Goal: Information Seeking & Learning: Learn about a topic

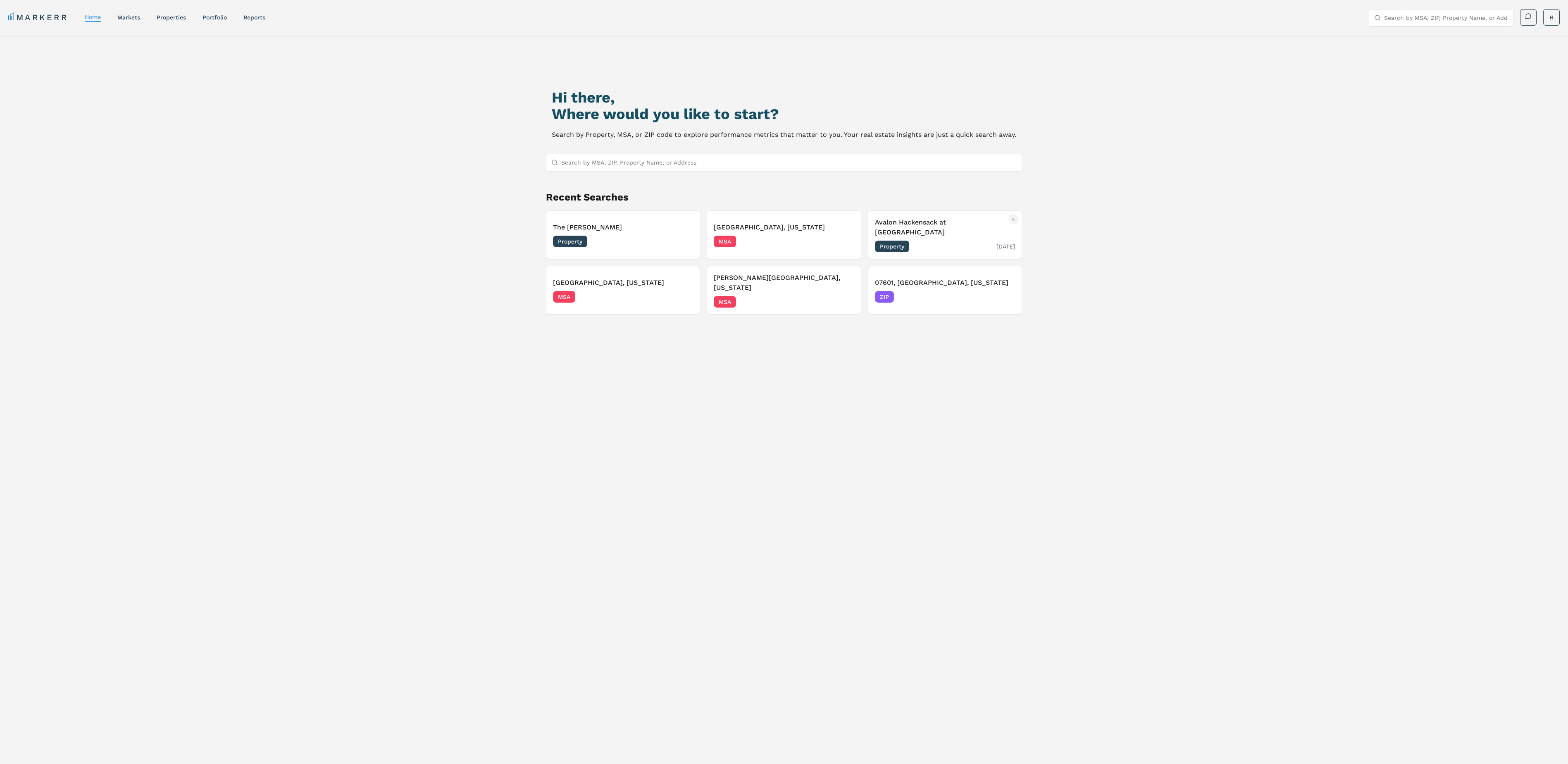
click at [933, 240] on div "Property [DATE]" at bounding box center [945, 246] width 140 height 12
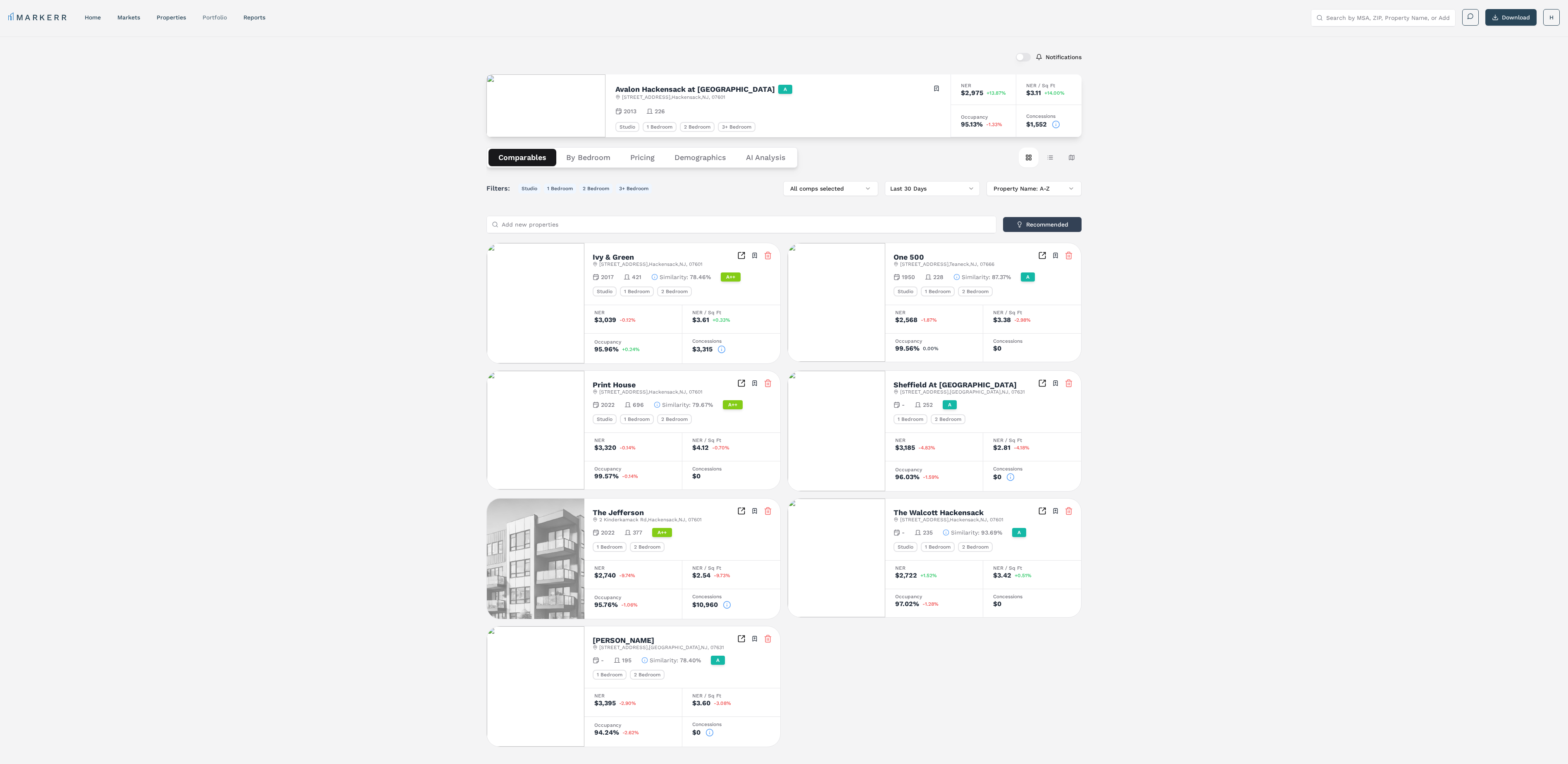
click at [215, 19] on link "Portfolio" at bounding box center [215, 17] width 24 height 7
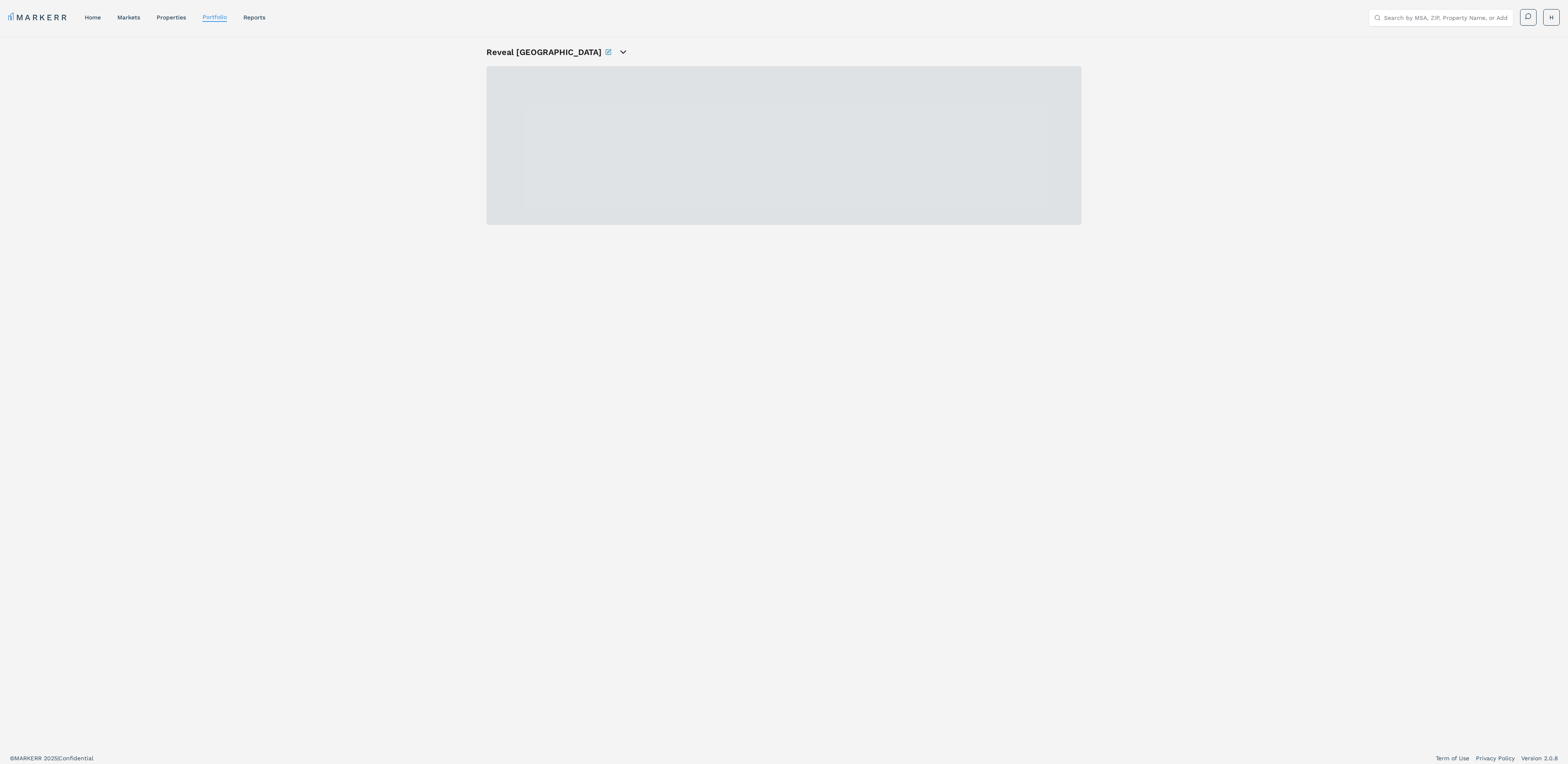
click at [1418, 16] on input "Search by MSA, ZIP, Property Name, or Address" at bounding box center [1446, 18] width 124 height 16
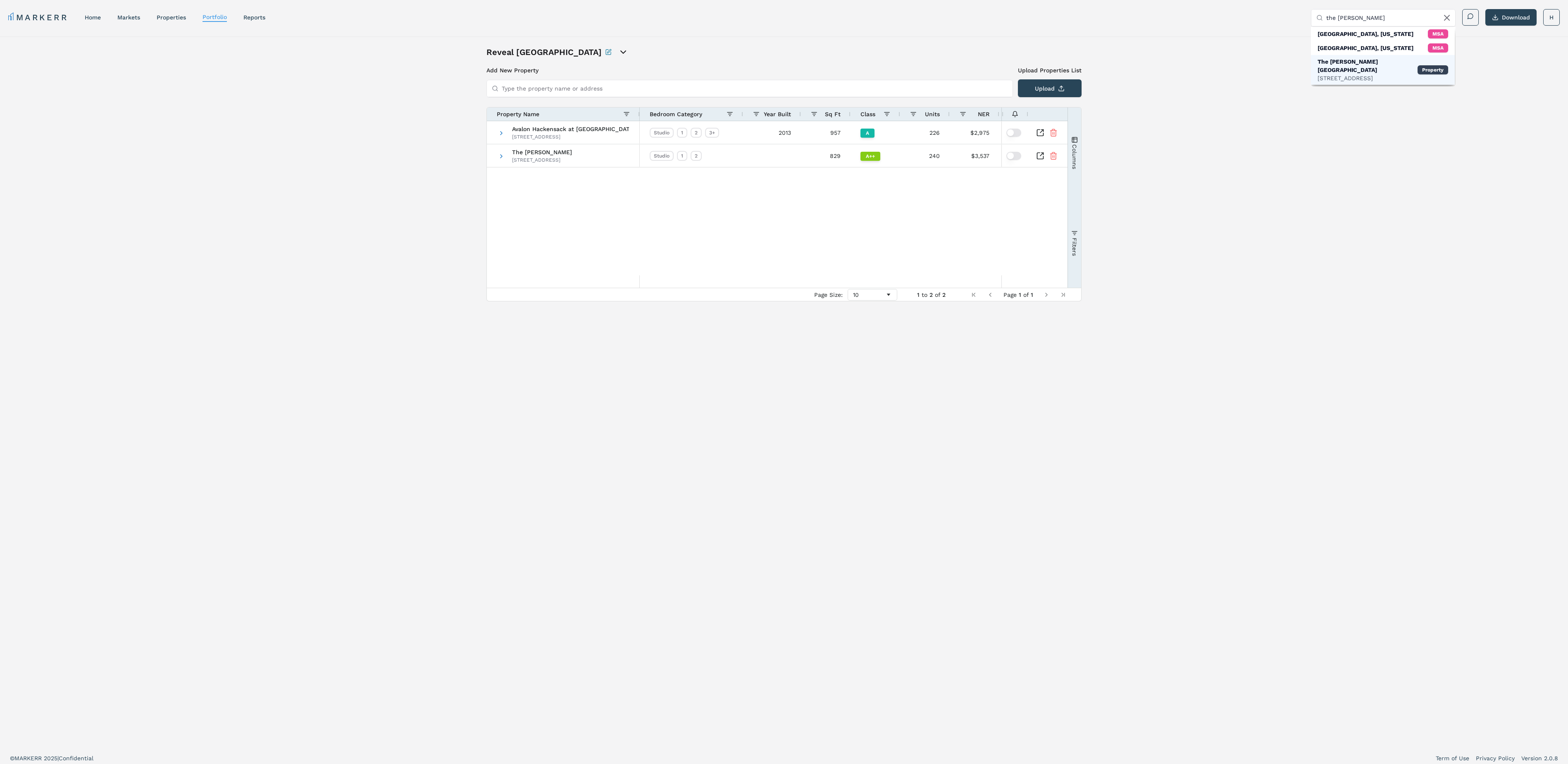
click at [1385, 68] on div "[GEOGRAPHIC_DATA][PERSON_NAME] [STREET_ADDRESS] Property" at bounding box center [1383, 69] width 144 height 30
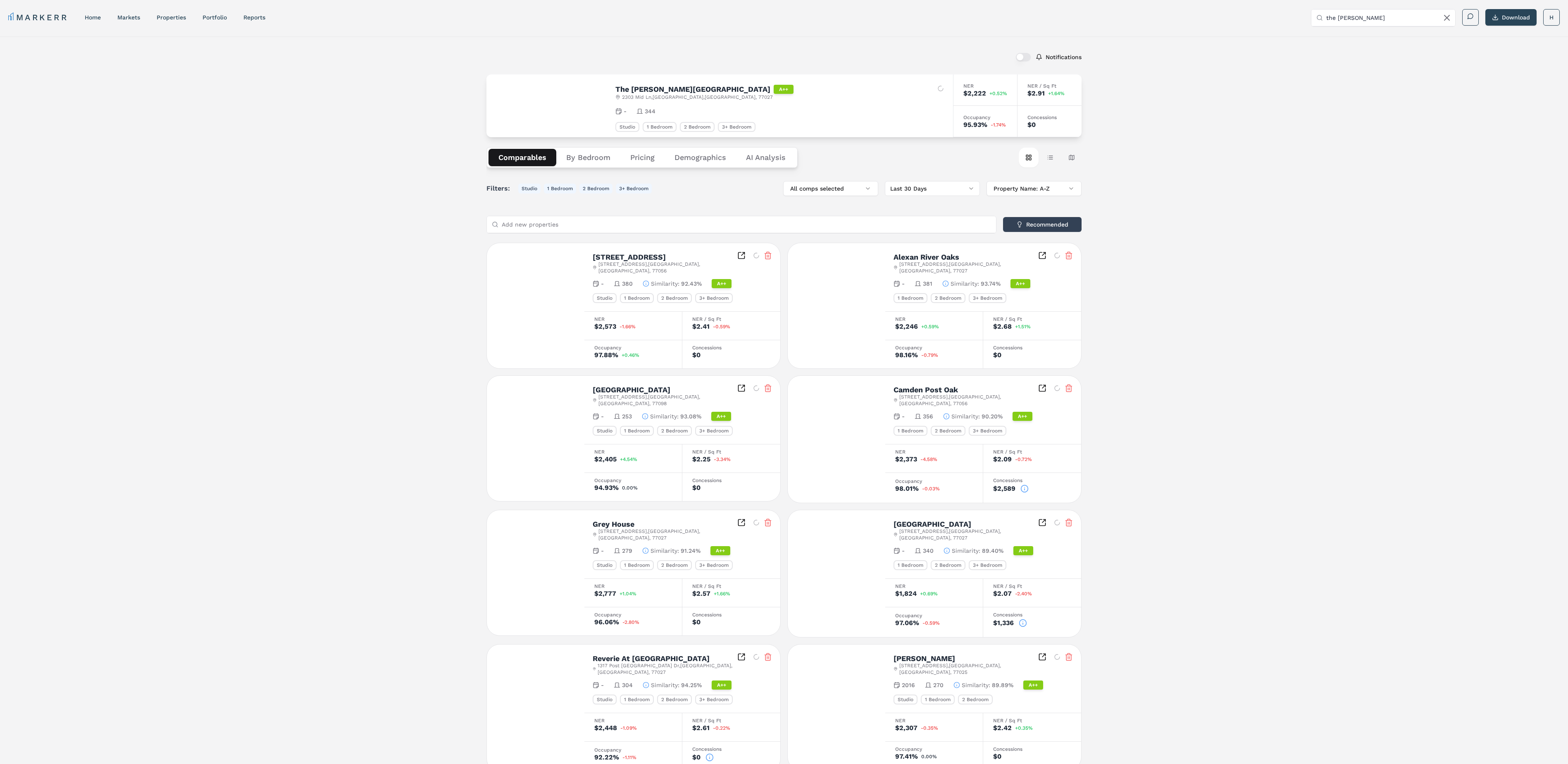
click at [1372, 23] on input "the [PERSON_NAME]" at bounding box center [1388, 18] width 124 height 16
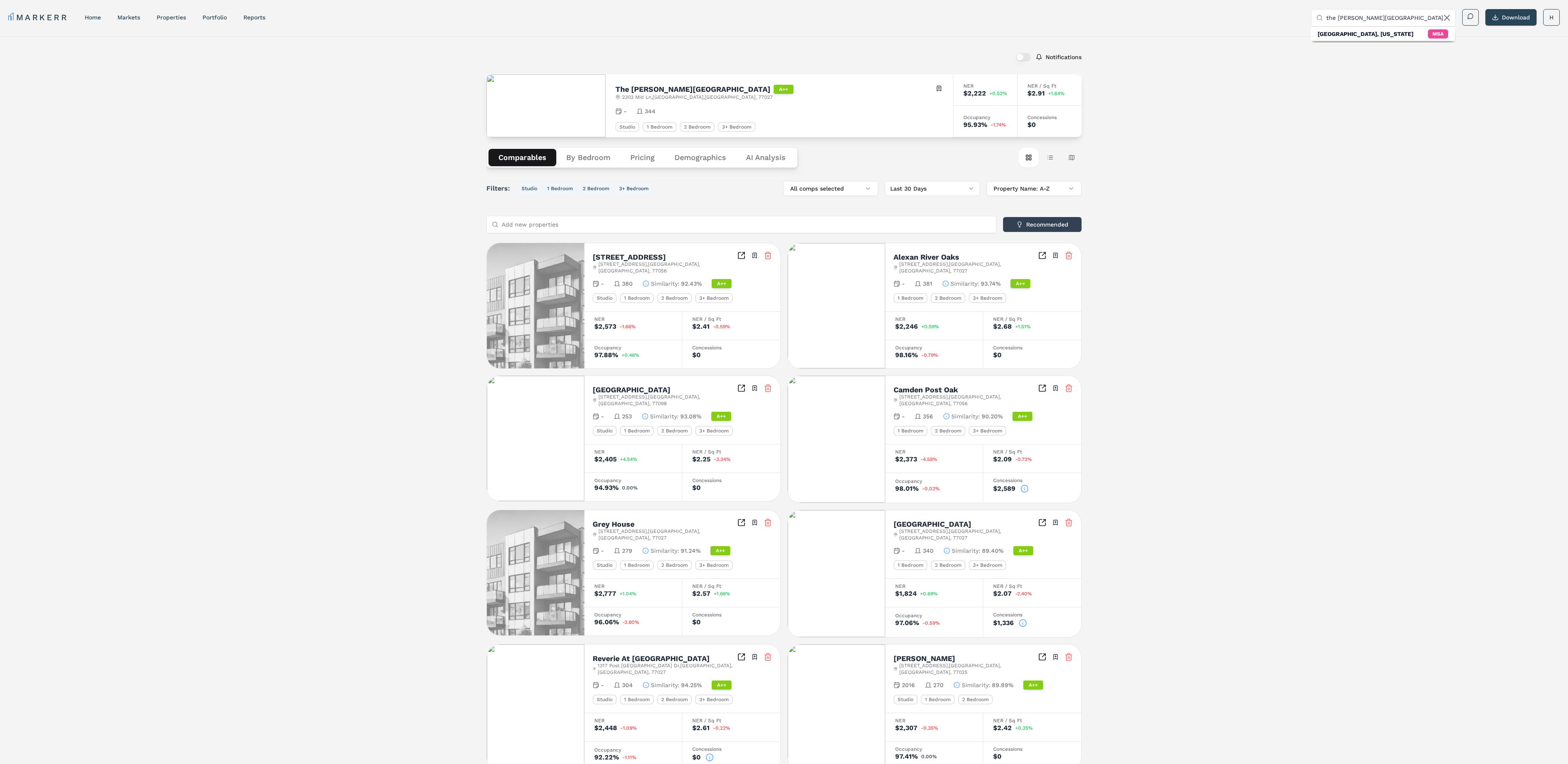
drag, startPoint x: 1396, startPoint y: 23, endPoint x: 1324, endPoint y: 21, distance: 72.0
click at [1324, 21] on div "the [PERSON_NAME][GEOGRAPHIC_DATA]" at bounding box center [1383, 18] width 144 height 17
type input "[GEOGRAPHIC_DATA]"
click at [1340, 35] on div "[GEOGRAPHIC_DATA], [US_STATE]" at bounding box center [1366, 34] width 96 height 9
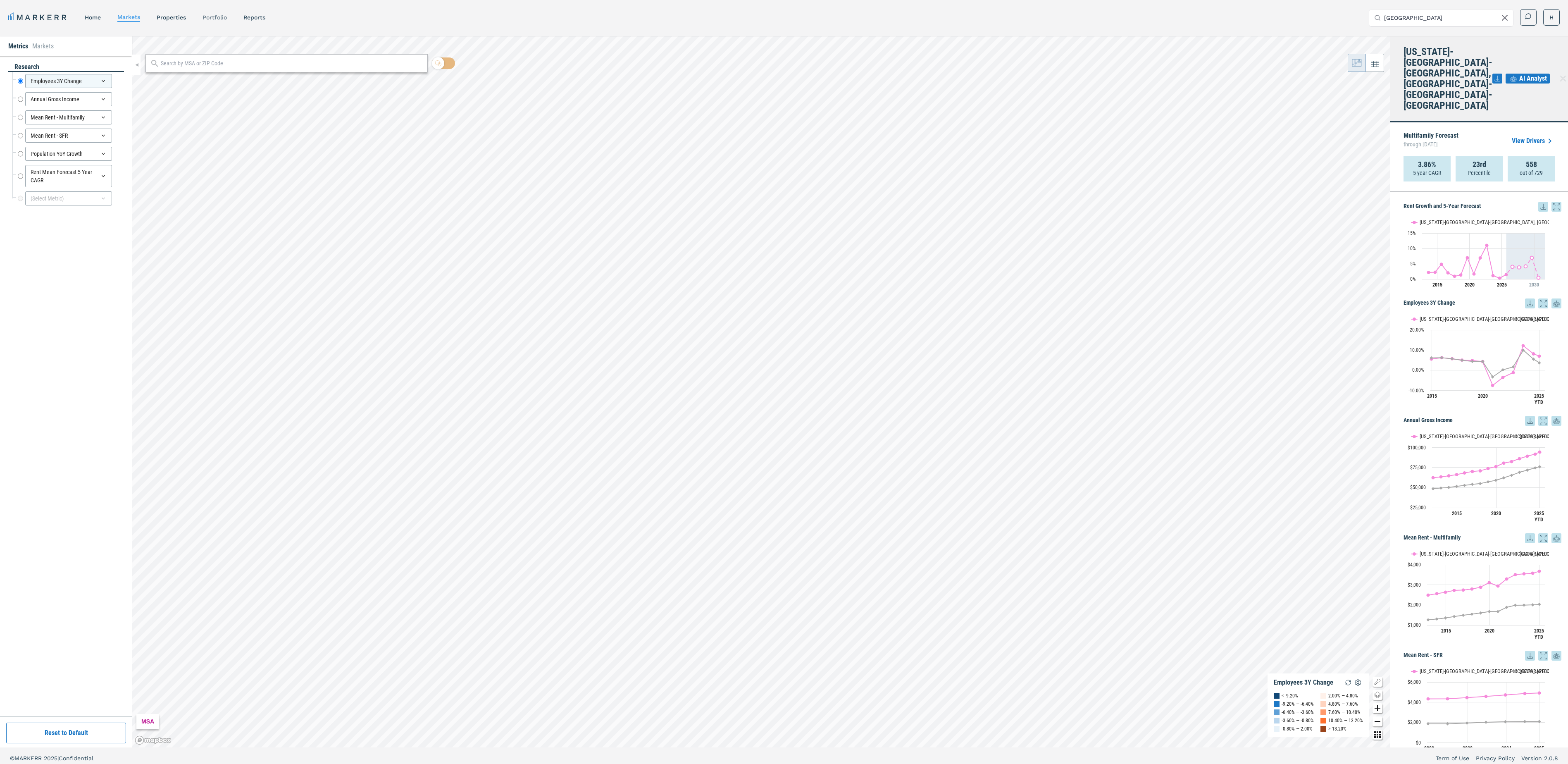
click at [217, 16] on link "Portfolio" at bounding box center [215, 17] width 24 height 7
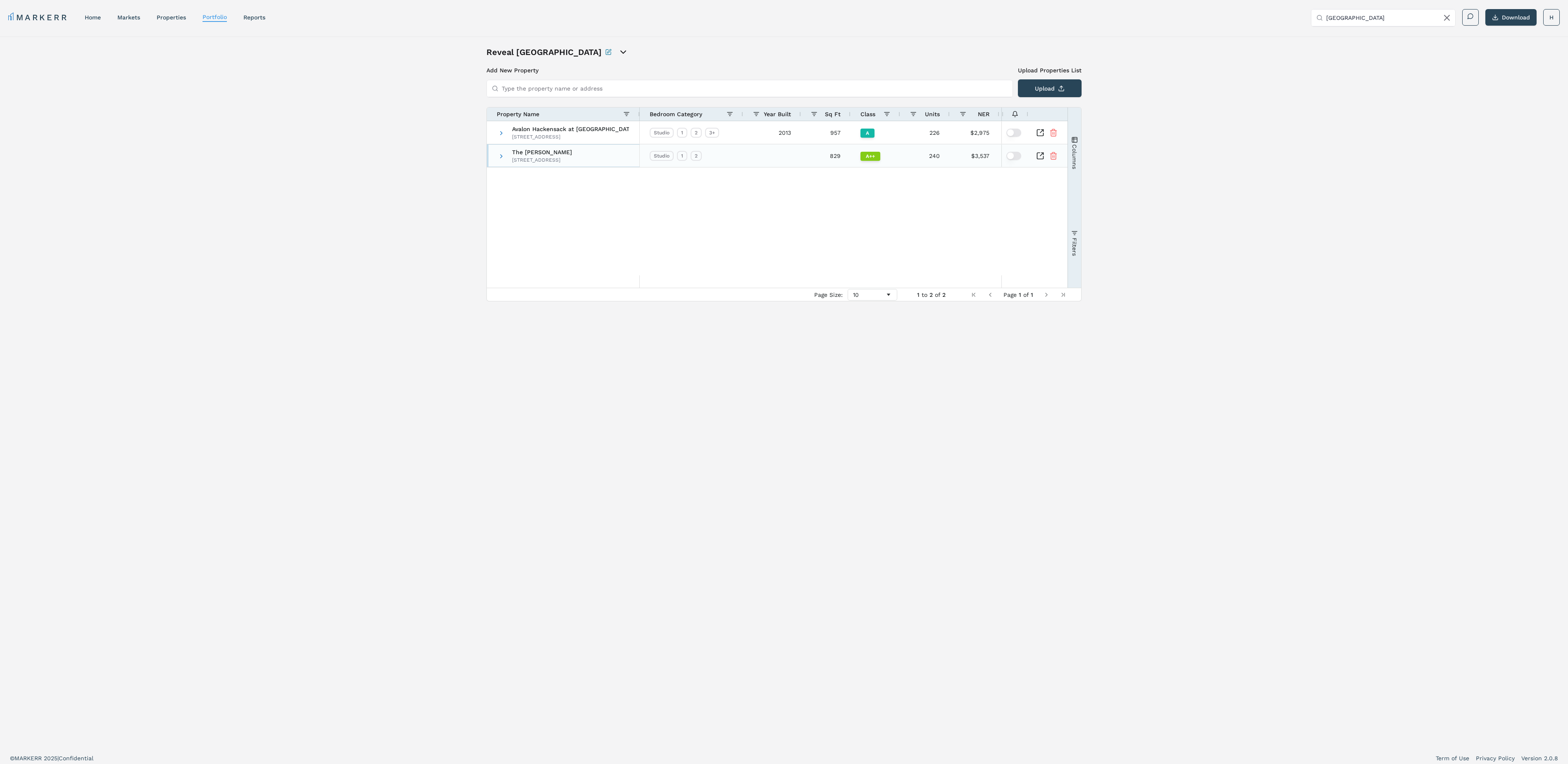
click at [533, 156] on div "The [PERSON_NAME] [STREET_ADDRESS]" at bounding box center [542, 156] width 60 height 23
click at [531, 155] on span "The [PERSON_NAME]" at bounding box center [542, 152] width 60 height 6
click at [502, 156] on span at bounding box center [501, 156] width 7 height 7
click at [1040, 156] on icon "Inspect Comparable" at bounding box center [1040, 156] width 9 height 9
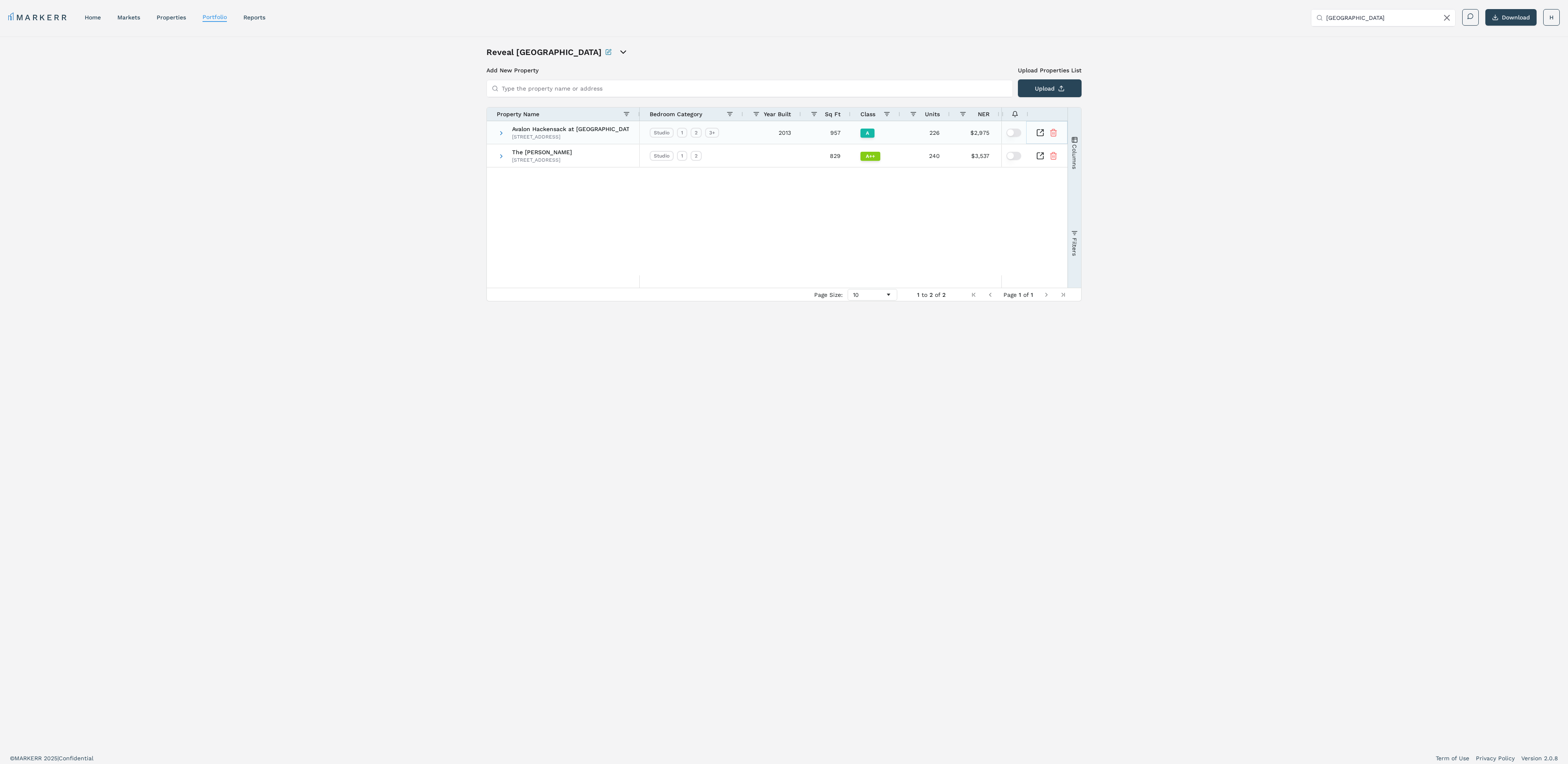
click at [1040, 135] on icon "Inspect Comparable" at bounding box center [1040, 133] width 9 height 9
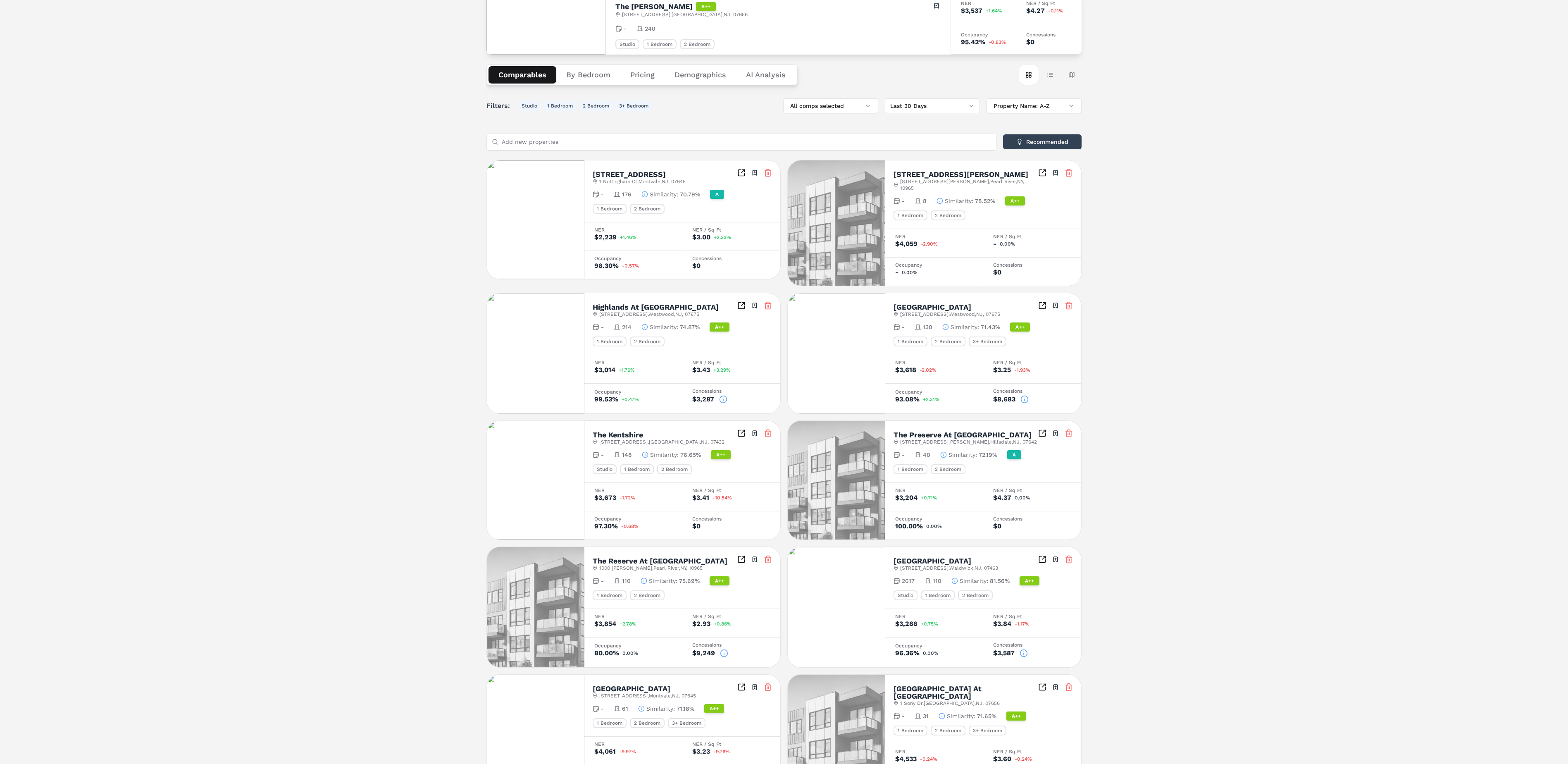
scroll to position [154, 0]
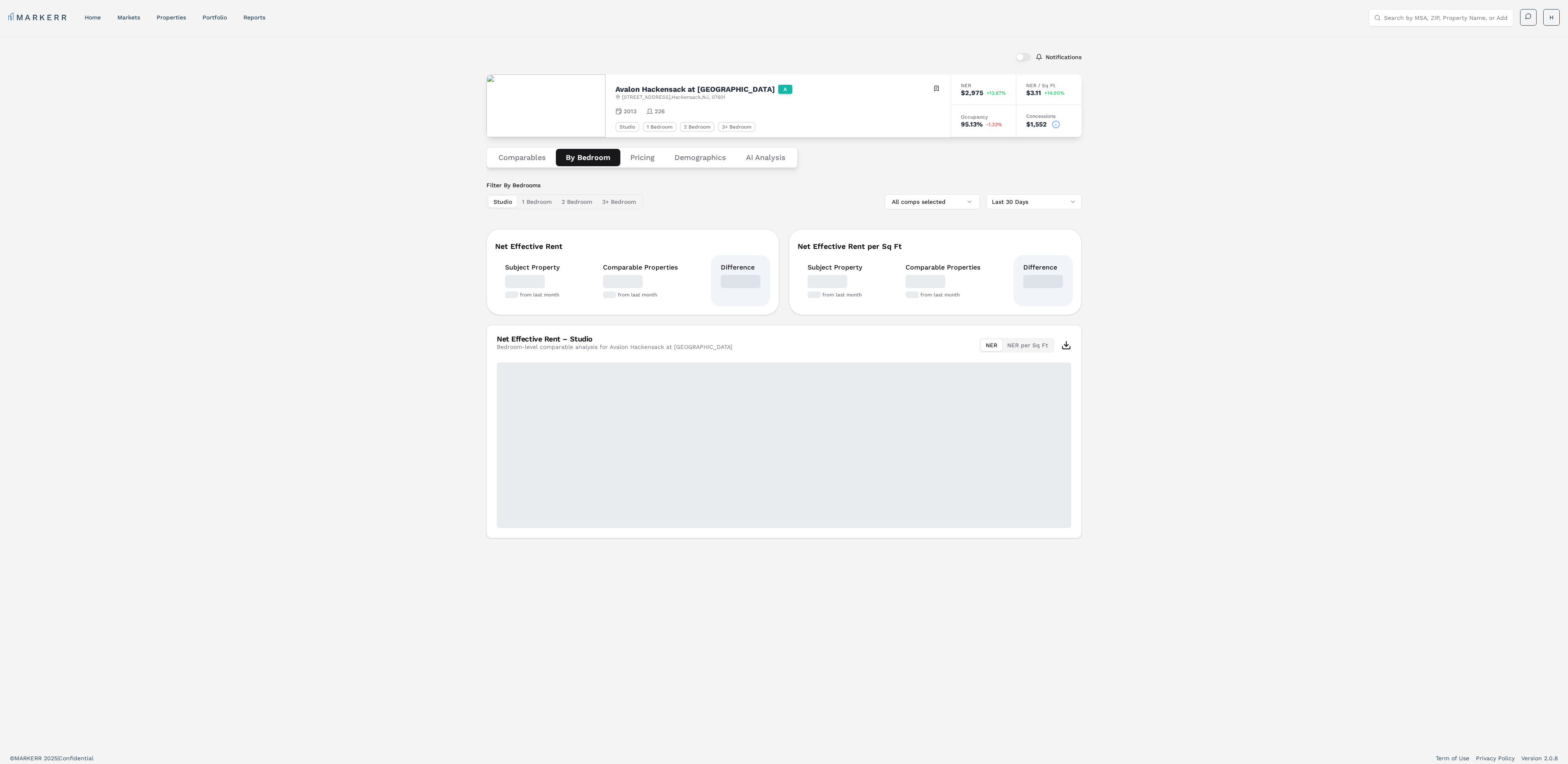
click at [587, 160] on button "By Bedroom" at bounding box center [588, 157] width 65 height 18
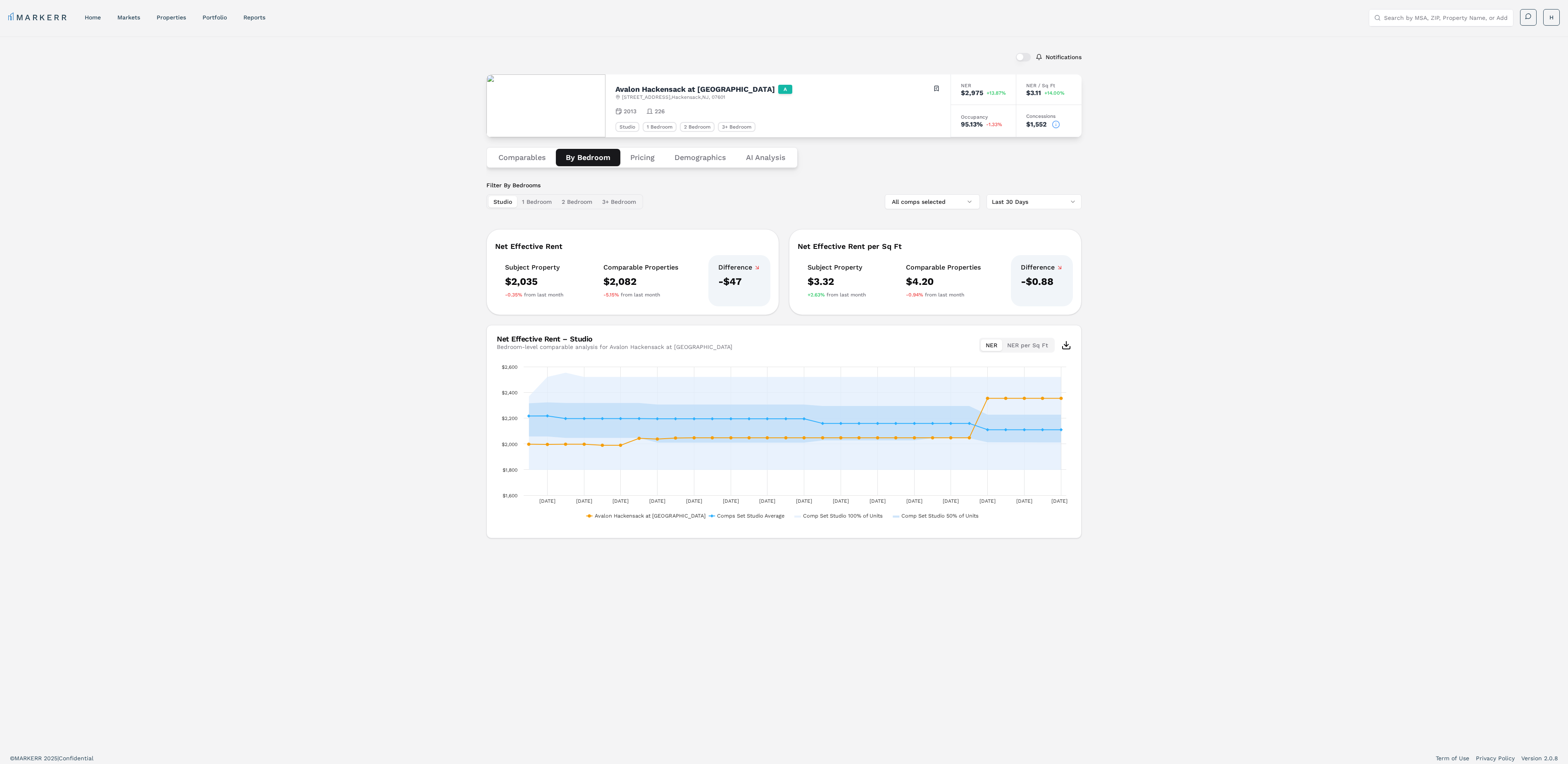
click at [539, 197] on button "1 Bedroom" at bounding box center [536, 202] width 40 height 12
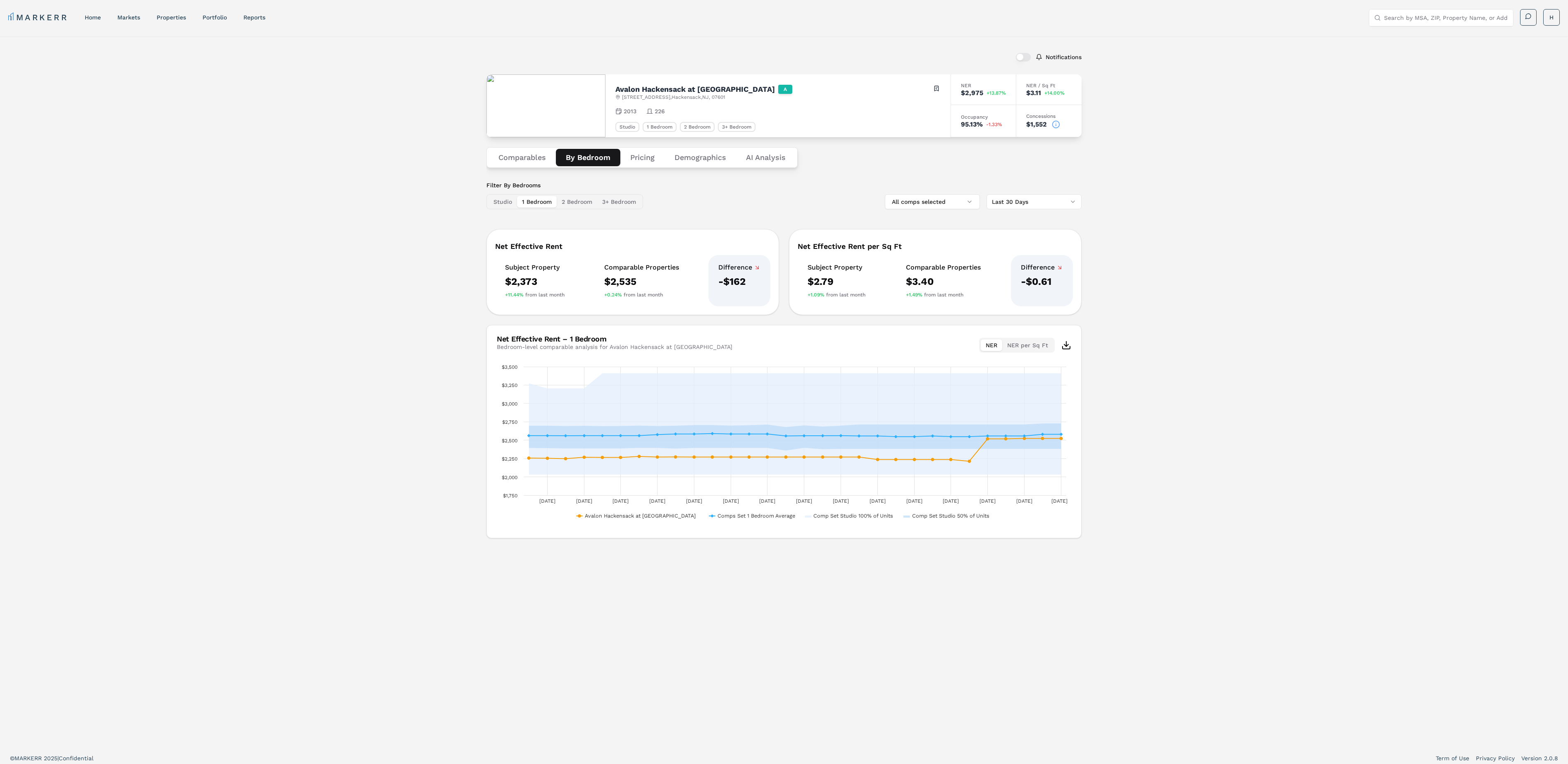
click at [579, 203] on button "2 Bedroom" at bounding box center [577, 202] width 41 height 12
click at [608, 202] on button "3+ Bedroom" at bounding box center [619, 202] width 44 height 12
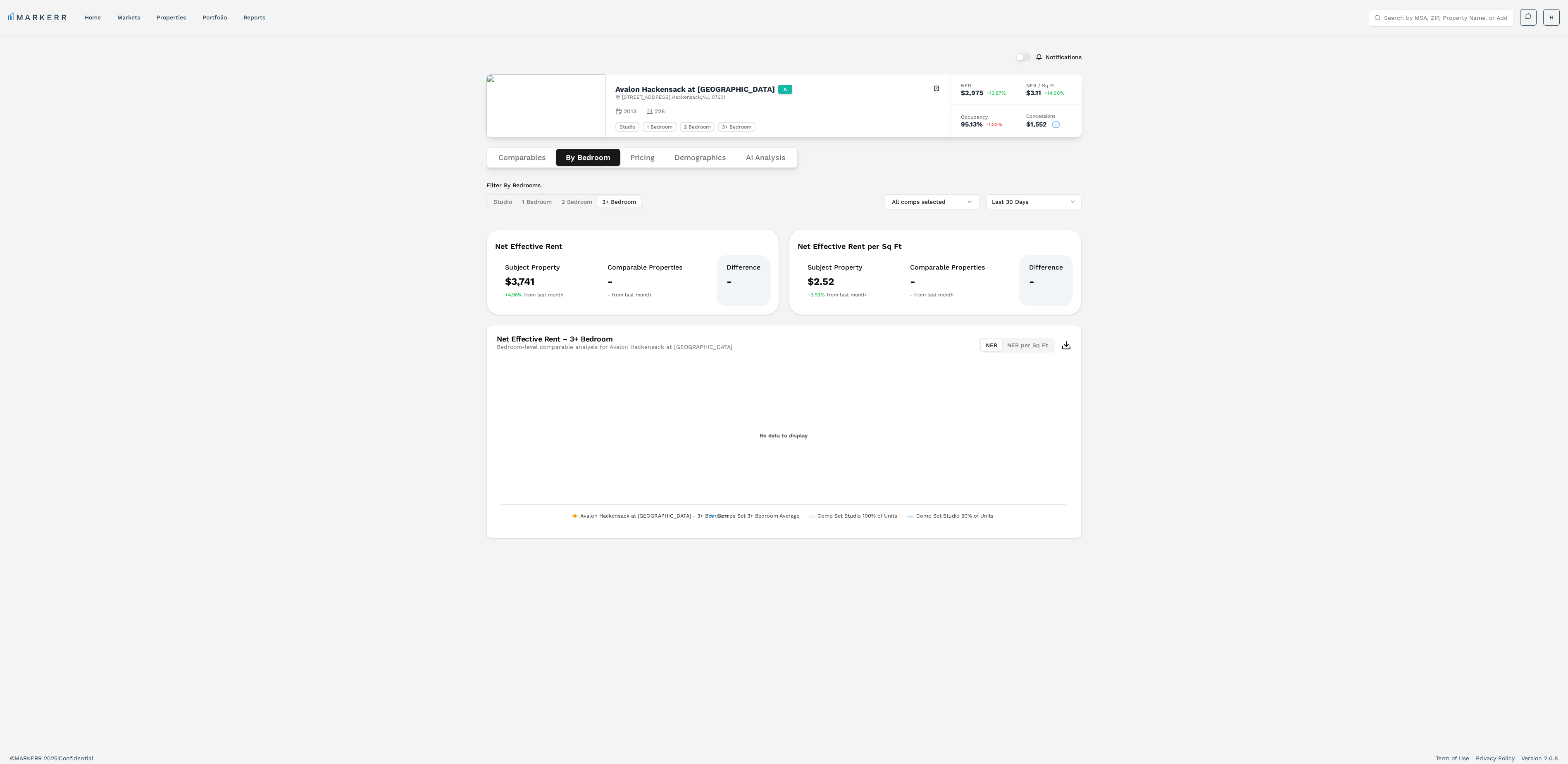
click at [582, 201] on button "2 Bedroom" at bounding box center [577, 202] width 41 height 12
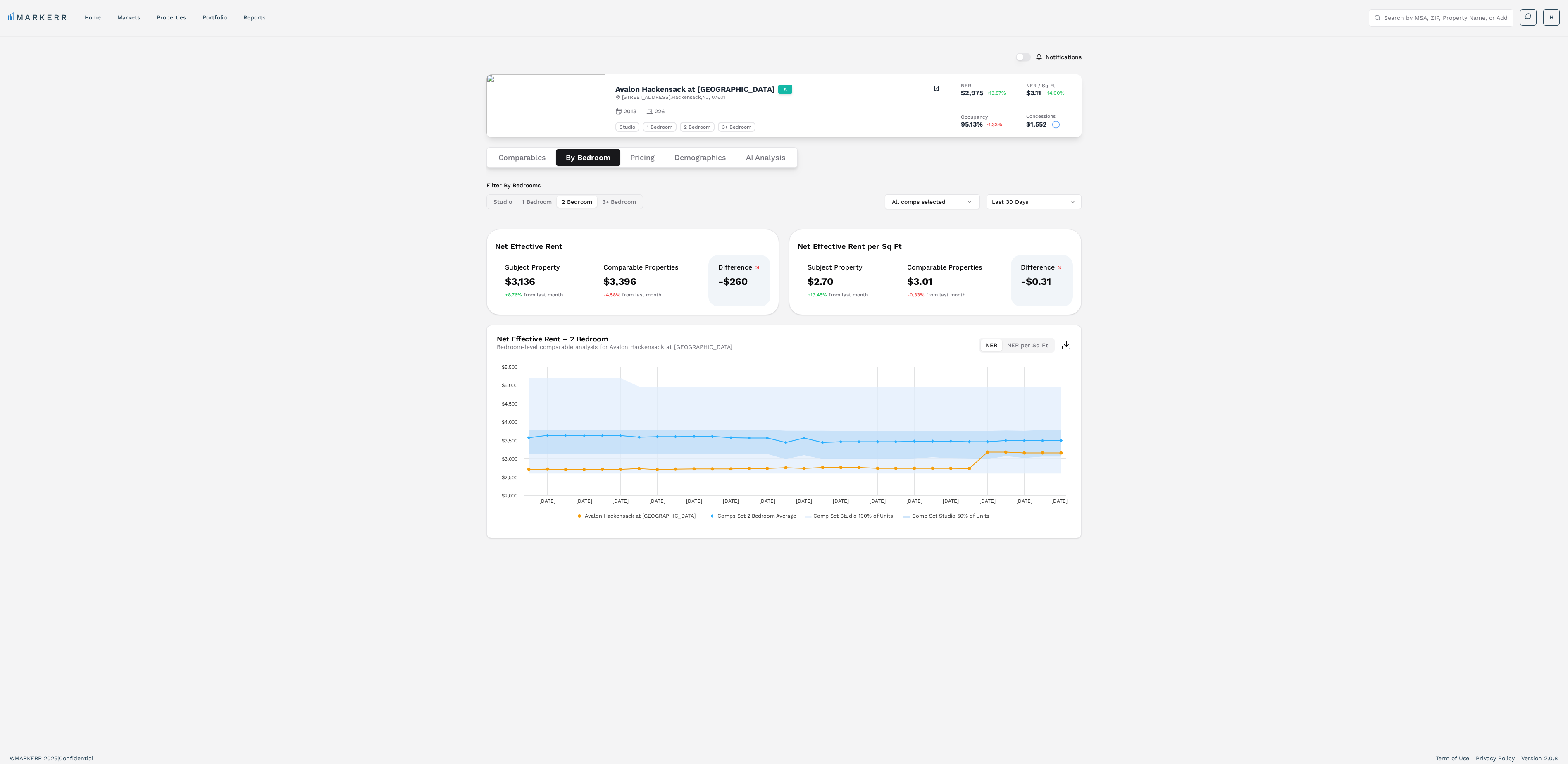
click at [651, 161] on button "Pricing" at bounding box center [642, 157] width 44 height 18
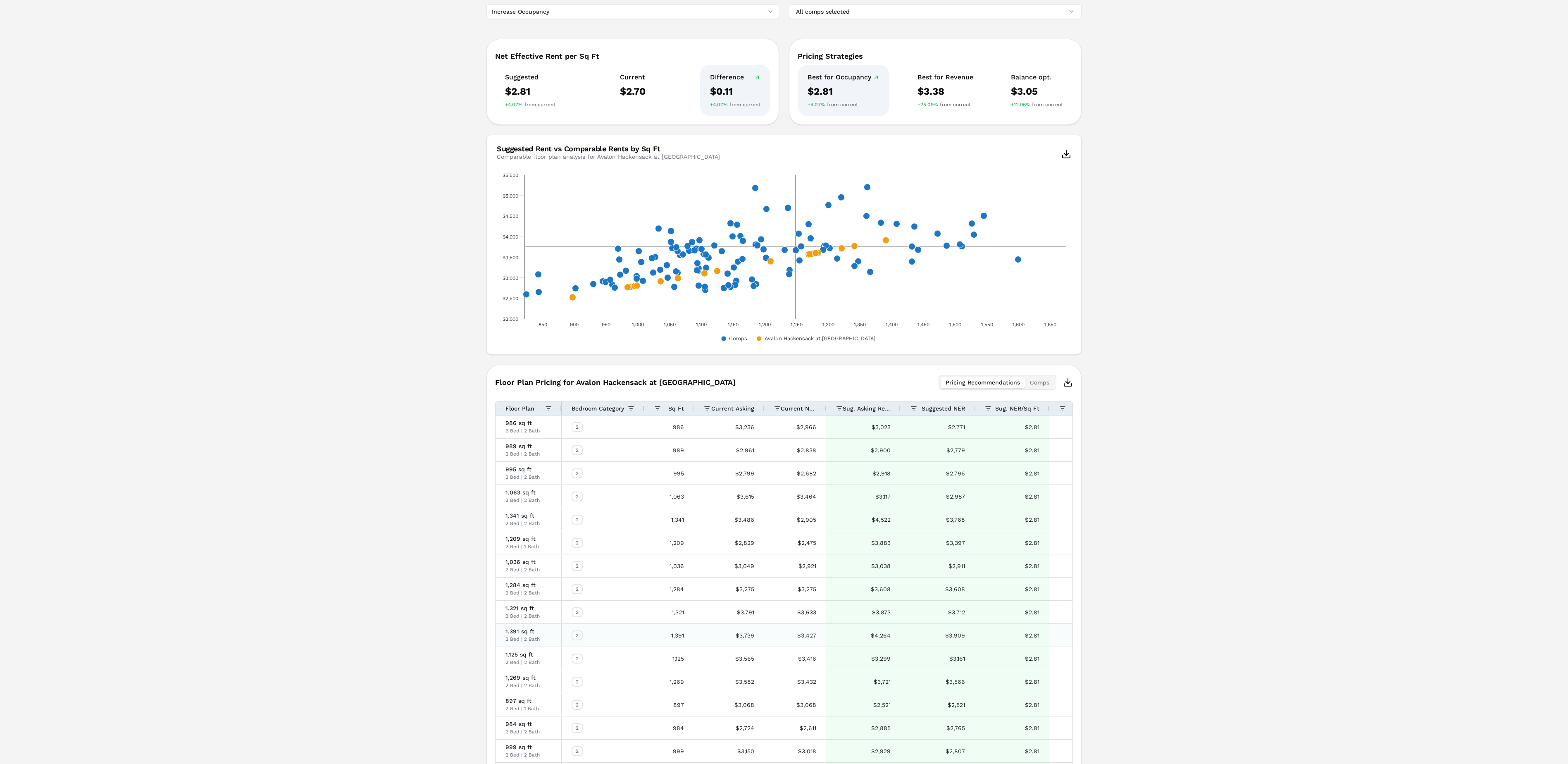
scroll to position [426, 0]
